Goal: Subscribe to service/newsletter

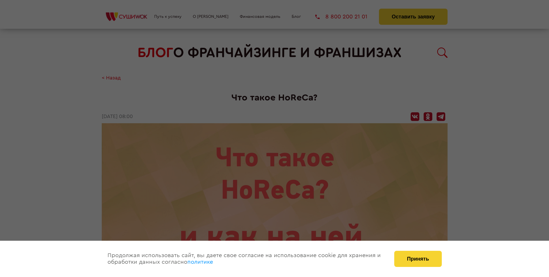
scroll to position [616, 0]
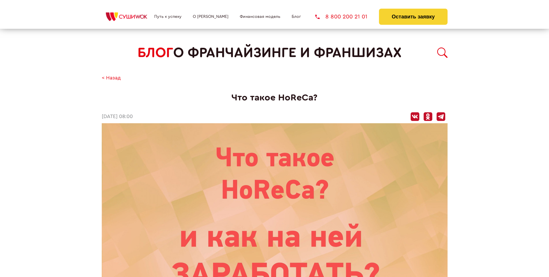
scroll to position [616, 0]
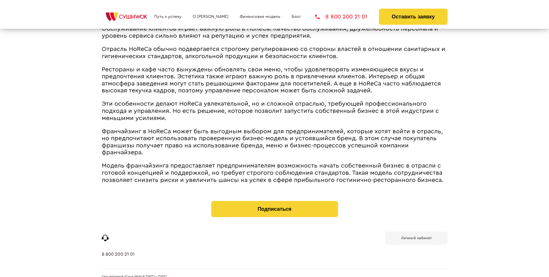
click at [416, 236] on b "Личный кабинет" at bounding box center [416, 238] width 31 height 4
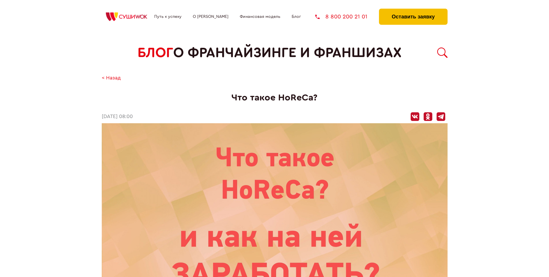
click at [413, 10] on button "Оставить заявку" at bounding box center [413, 17] width 68 height 16
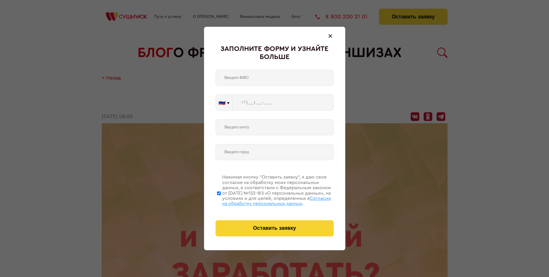
click at [267, 200] on span "Согласии на обработку персональных данных" at bounding box center [276, 201] width 109 height 10
click at [221, 200] on input "Нажимая кнопку “Оставить заявку”, я даю свое согласие на обработку моих персона…" at bounding box center [219, 193] width 4 height 46
checkbox input "false"
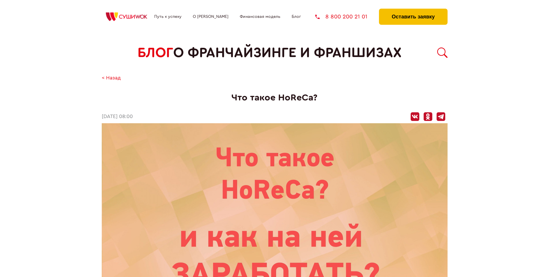
click at [413, 10] on button "Оставить заявку" at bounding box center [413, 17] width 68 height 16
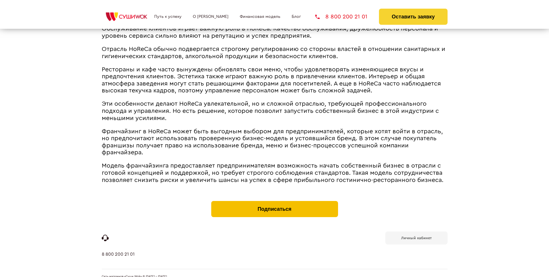
click at [275, 201] on button "Подписаться" at bounding box center [274, 209] width 127 height 16
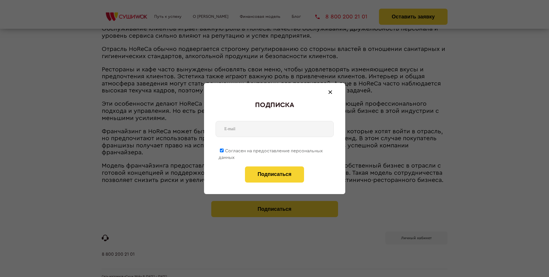
click at [271, 150] on span "Согласен на предоставление персональных данных" at bounding box center [271, 154] width 104 height 11
click at [224, 150] on input "Согласен на предоставление персональных данных" at bounding box center [222, 151] width 4 height 4
checkbox input "false"
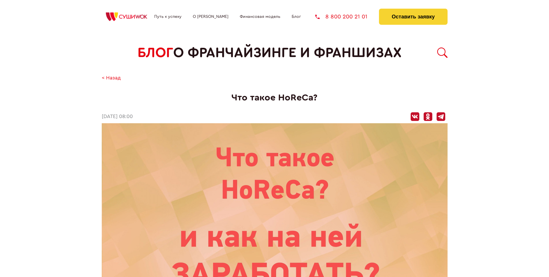
scroll to position [616, 0]
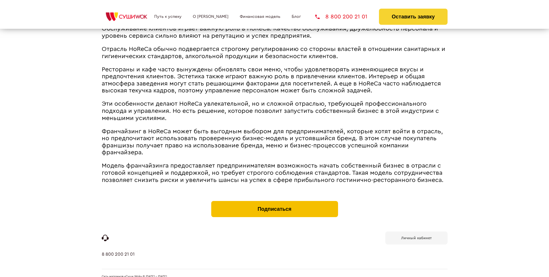
click at [275, 201] on button "Подписаться" at bounding box center [274, 209] width 127 height 16
